Goal: Information Seeking & Learning: Learn about a topic

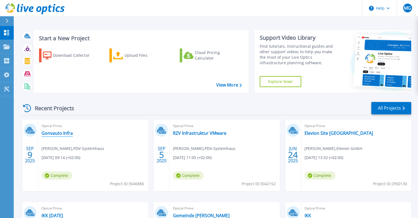
click at [66, 130] on link "Gonvauto Infra" at bounding box center [57, 133] width 31 height 6
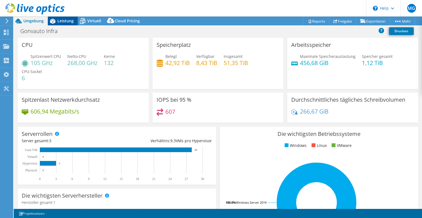
click at [66, 22] on span "Leistung" at bounding box center [65, 20] width 16 height 5
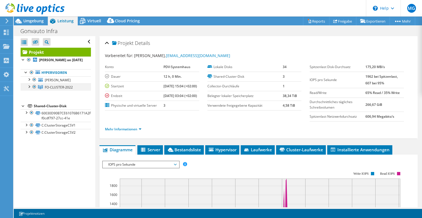
click at [29, 89] on div at bounding box center [29, 86] width 6 height 6
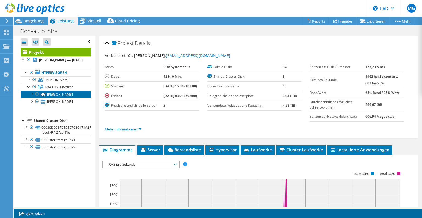
click at [64, 98] on link "GNVT-SCHILLER" at bounding box center [56, 93] width 70 height 7
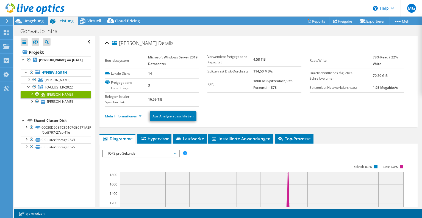
click at [131, 114] on link "Mehr Informationen" at bounding box center [123, 116] width 37 height 5
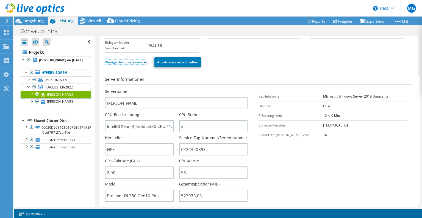
scroll to position [29, 0]
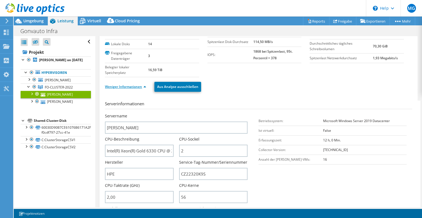
click at [128, 87] on link "Weniger Informationen" at bounding box center [125, 86] width 41 height 5
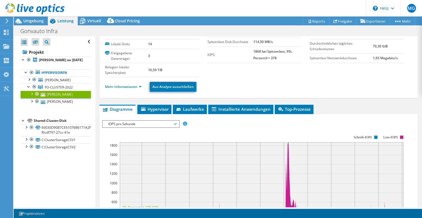
click at [145, 121] on span "IOPS pro Sekunde" at bounding box center [141, 123] width 71 height 7
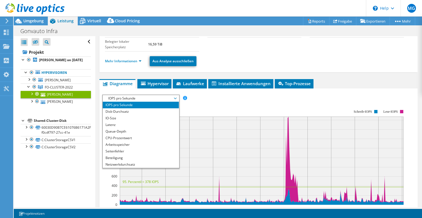
scroll to position [55, 0]
click at [131, 137] on li "CPU-Prozentwert" at bounding box center [141, 137] width 76 height 7
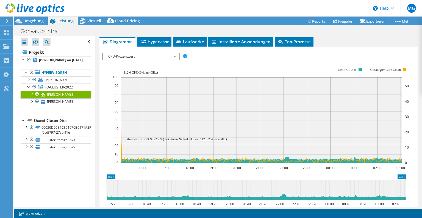
scroll to position [97, 0]
click at [171, 57] on span "CPU-Prozentwert" at bounding box center [141, 56] width 71 height 7
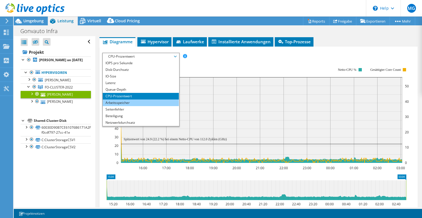
click at [144, 100] on li "Arbeitsspeicher" at bounding box center [141, 102] width 76 height 7
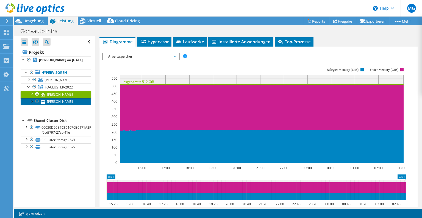
click at [64, 105] on link "GNVT-GOETHE" at bounding box center [56, 101] width 70 height 7
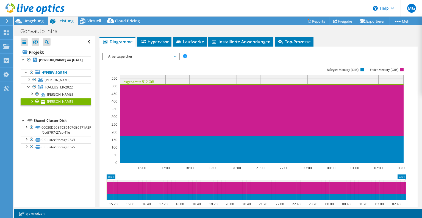
click at [173, 58] on span "Arbeitsspeicher" at bounding box center [141, 56] width 71 height 7
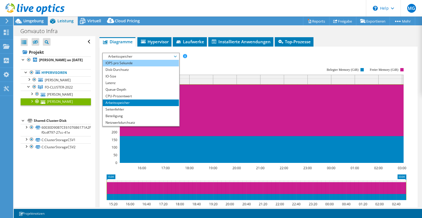
click at [144, 63] on li "IOPS pro Sekunde" at bounding box center [141, 63] width 76 height 7
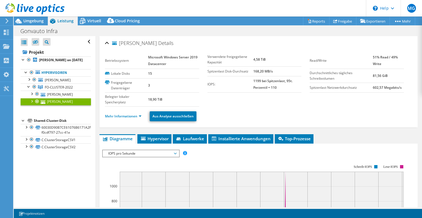
scroll to position [0, 0]
click at [62, 98] on link "GNVT-SCHILLER" at bounding box center [56, 93] width 70 height 7
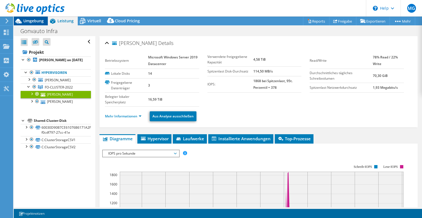
click at [37, 22] on span "Umgebung" at bounding box center [33, 20] width 20 height 5
